Goal: Task Accomplishment & Management: Use online tool/utility

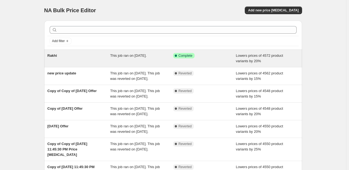
click at [139, 61] on div "This job ran on 31 July 2025." at bounding box center [141, 58] width 63 height 11
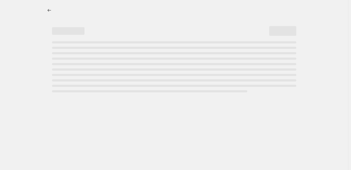
select select "percentage"
select select "collection"
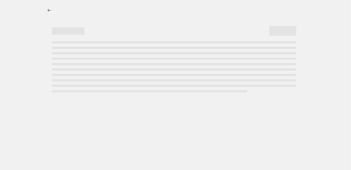
select select "collection"
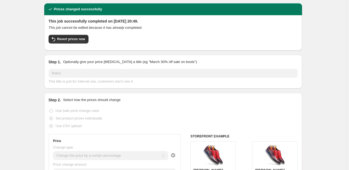
scroll to position [4, 0]
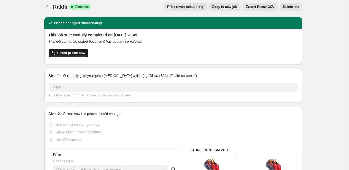
click at [80, 54] on span "Revert prices now" at bounding box center [71, 53] width 28 height 4
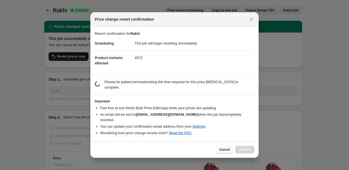
scroll to position [0, 0]
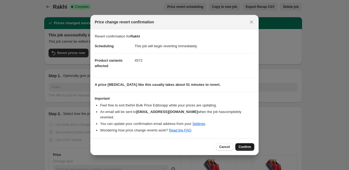
click at [244, 144] on span "Confirm" at bounding box center [244, 146] width 12 height 4
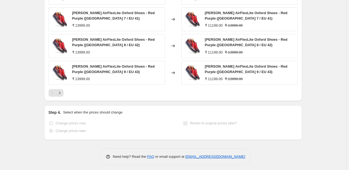
scroll to position [526, 0]
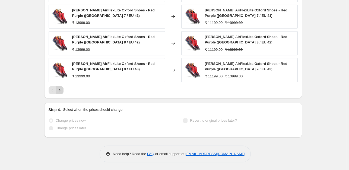
click at [62, 90] on icon "Next" at bounding box center [59, 89] width 5 height 5
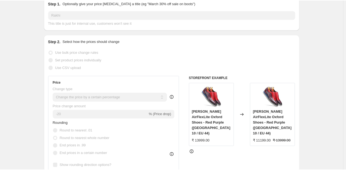
scroll to position [0, 0]
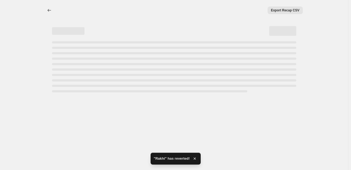
select select "percentage"
select select "collection"
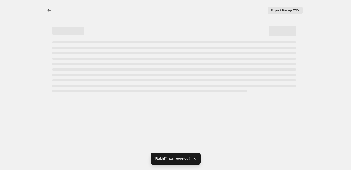
select select "collection"
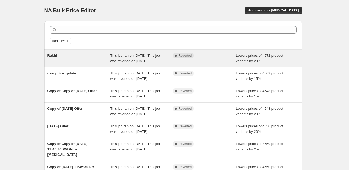
click at [107, 59] on div "Rakhi" at bounding box center [78, 58] width 63 height 11
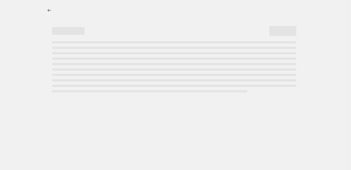
select select "percentage"
select select "collection"
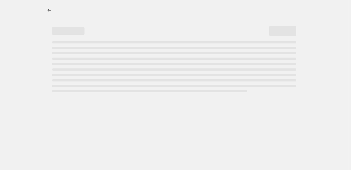
select select "collection"
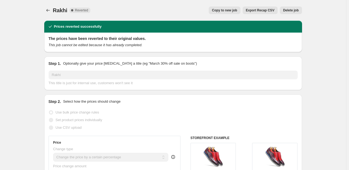
click at [234, 10] on span "Copy to new job" at bounding box center [224, 10] width 25 height 4
select select "percentage"
select select "collection"
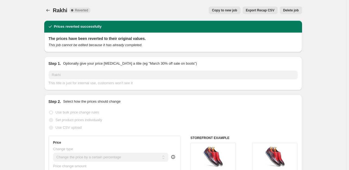
select select "collection"
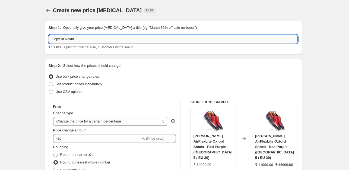
click at [83, 40] on input "Copy of Rakhi" at bounding box center [173, 39] width 249 height 9
type input "Copy of"
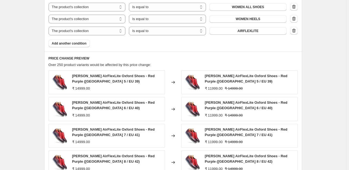
scroll to position [513, 0]
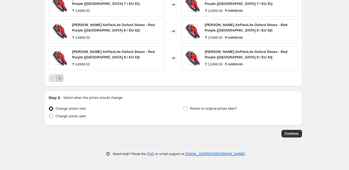
type input "new arrivals"
click at [62, 78] on icon "Next" at bounding box center [59, 77] width 5 height 5
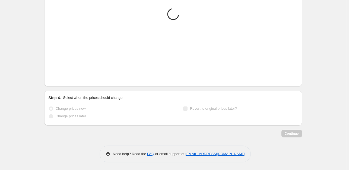
scroll to position [510, 0]
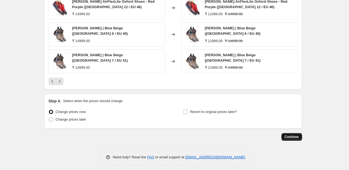
click at [292, 134] on span "Continue" at bounding box center [291, 136] width 14 height 4
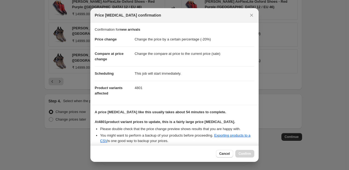
scroll to position [88, 0]
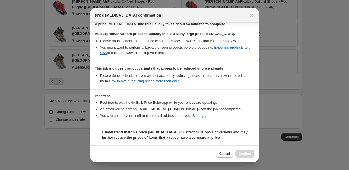
click at [97, 135] on input "I understand that this price [MEDICAL_DATA] will affect 4801 product variants a…" at bounding box center [97, 135] width 4 height 4
checkbox input "true"
click at [248, 153] on span "Confirm" at bounding box center [244, 153] width 12 height 4
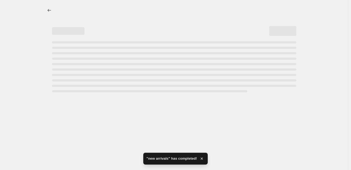
select select "percentage"
select select "collection"
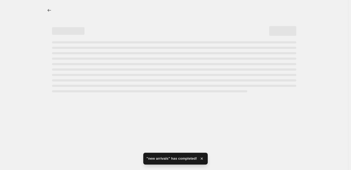
select select "collection"
